Goal: Use online tool/utility: Utilize a website feature to perform a specific function

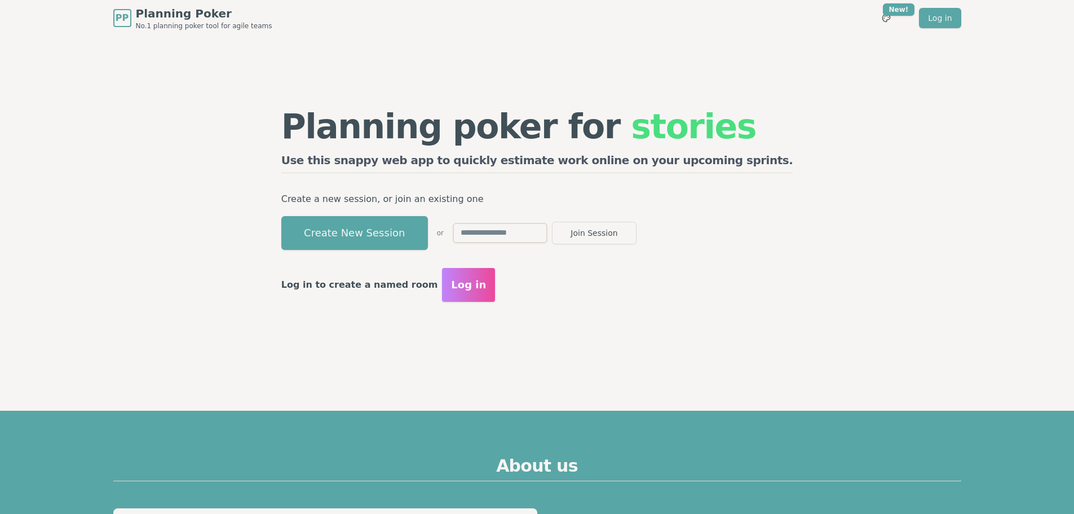
click at [420, 239] on button "Create New Session" at bounding box center [354, 233] width 147 height 34
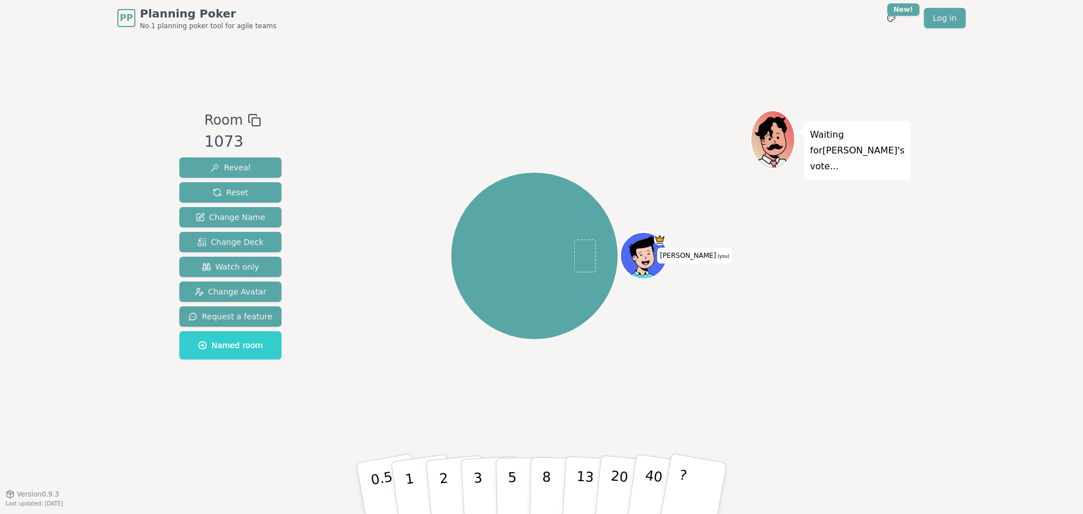
click at [253, 120] on icon at bounding box center [255, 120] width 14 height 14
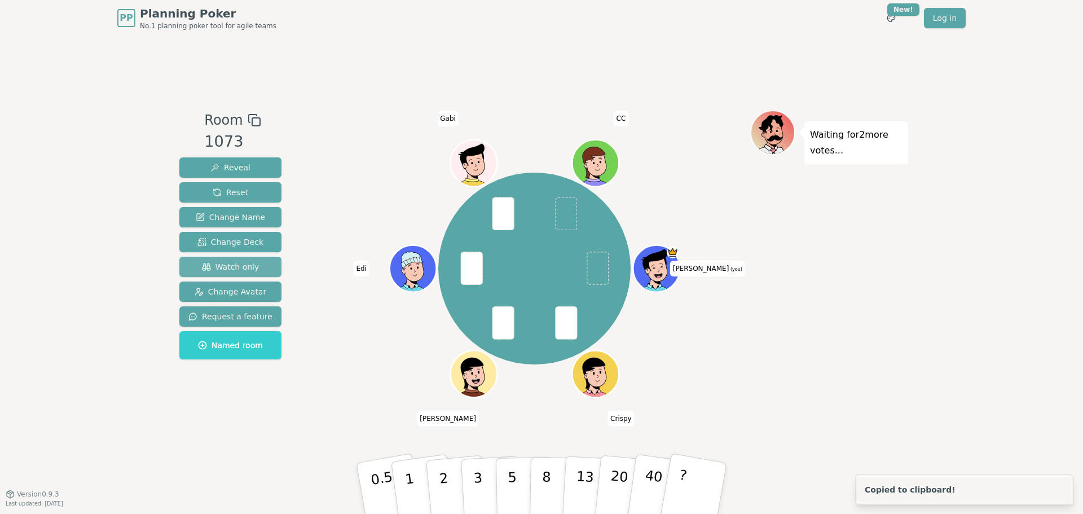
click at [236, 270] on span "Watch only" at bounding box center [231, 266] width 58 height 11
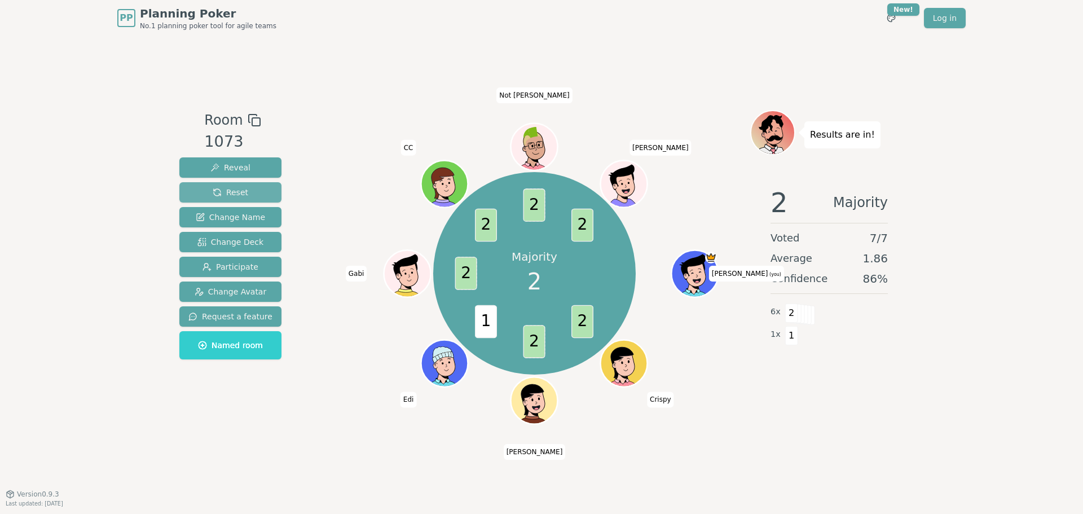
click at [244, 195] on button "Reset" at bounding box center [230, 192] width 102 height 20
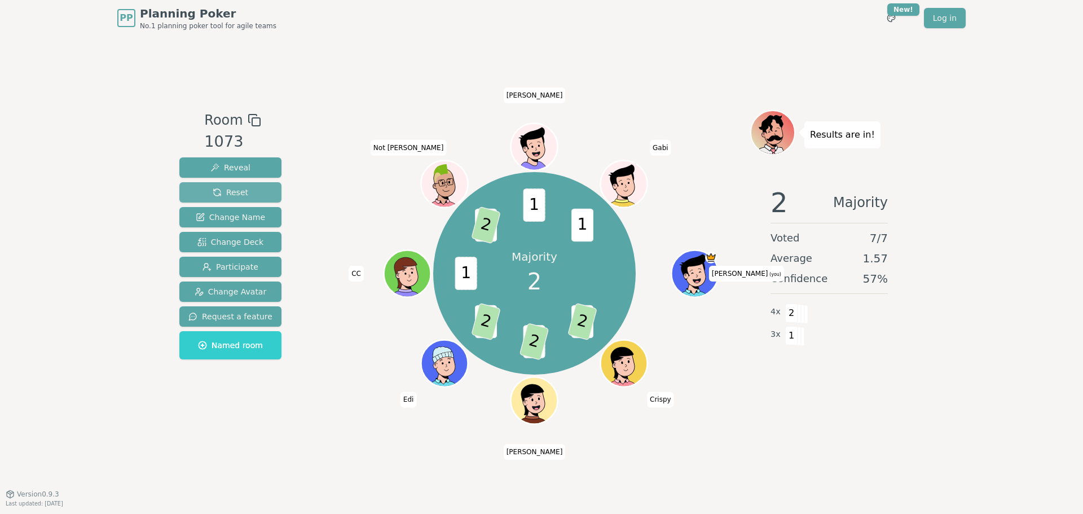
click at [258, 193] on button "Reset" at bounding box center [230, 192] width 102 height 20
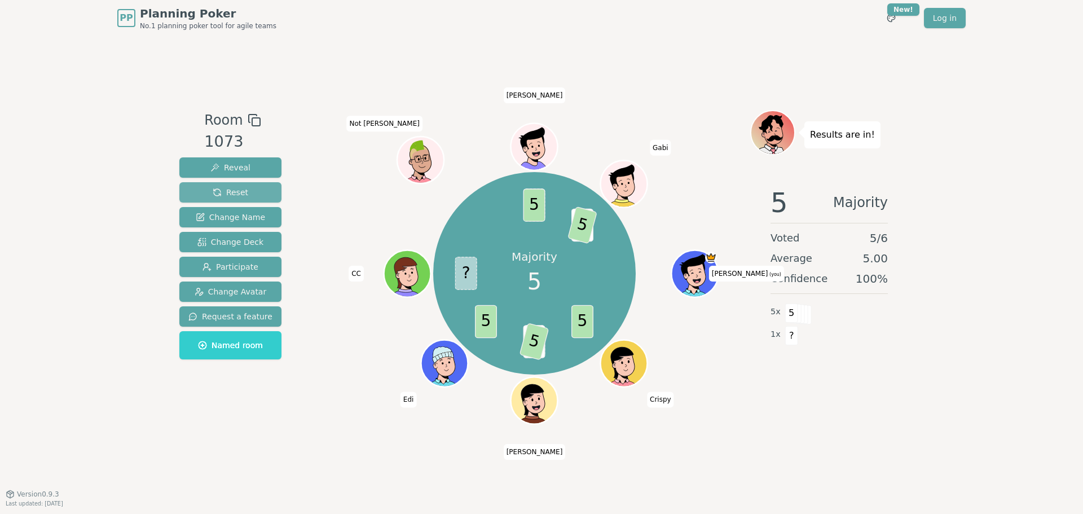
click at [221, 190] on span "Reset" at bounding box center [231, 192] width 36 height 11
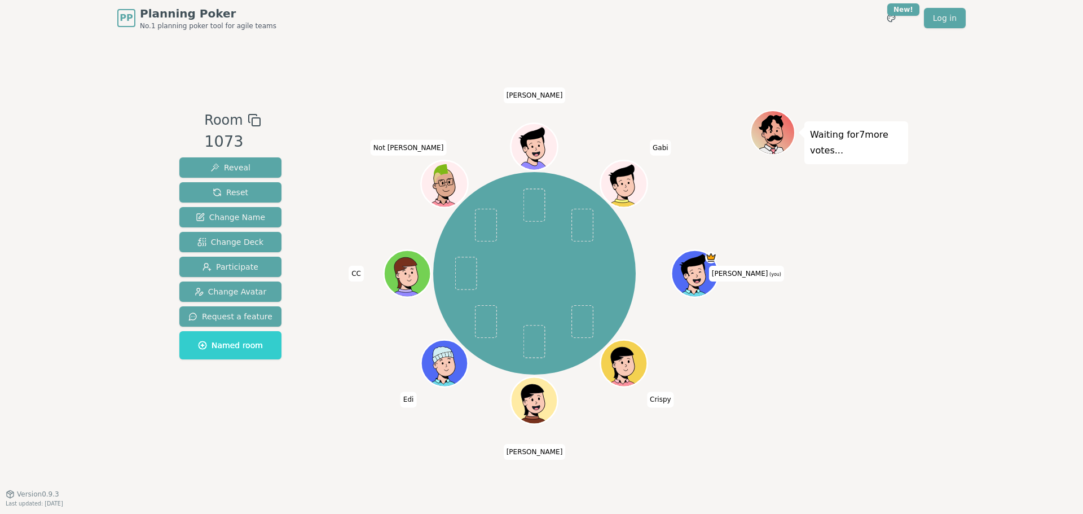
click at [95, 441] on div "PP Planning Poker No.1 planning poker tool for agile teams Toggle theme New! Lo…" at bounding box center [541, 257] width 1083 height 514
